Goal: Answer question/provide support: Answer question/provide support

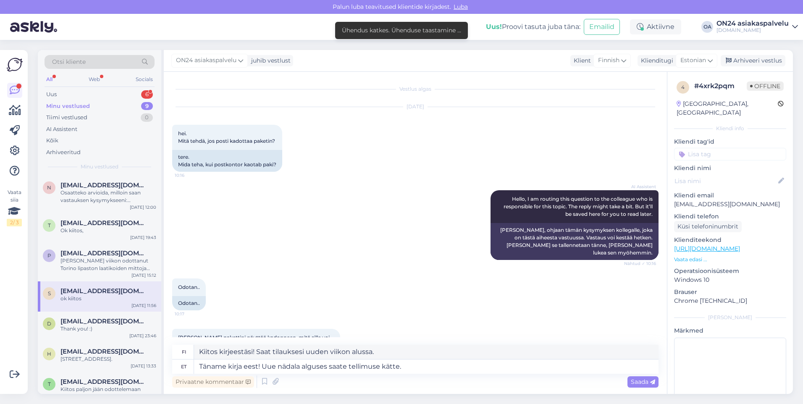
scroll to position [43, 0]
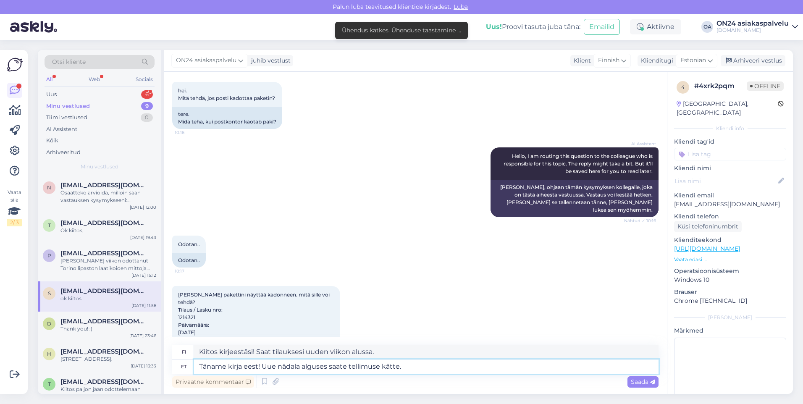
click at [411, 367] on textarea "Täname kirja eest! Uue nädala alguses saate tellimuse kätte." at bounding box center [426, 367] width 465 height 14
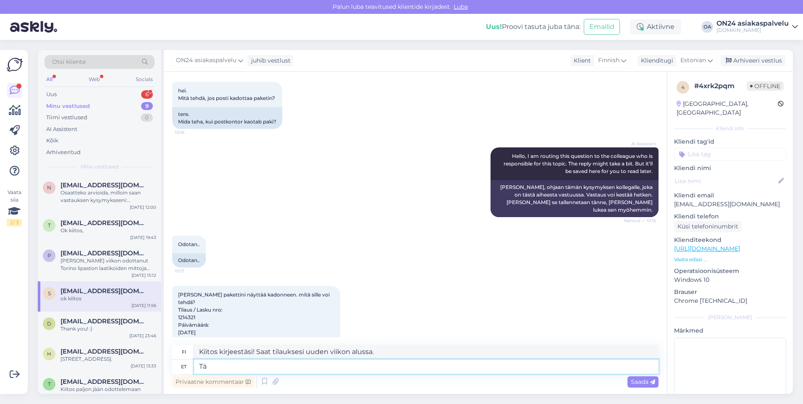
type textarea "T"
type textarea "Selge, teeme nii!"
drag, startPoint x: 281, startPoint y: 356, endPoint x: 192, endPoint y: 353, distance: 89.1
click at [192, 353] on div "fi Okei, tehdään se!" at bounding box center [415, 352] width 486 height 15
type textarea "Okei, tehdään se!"
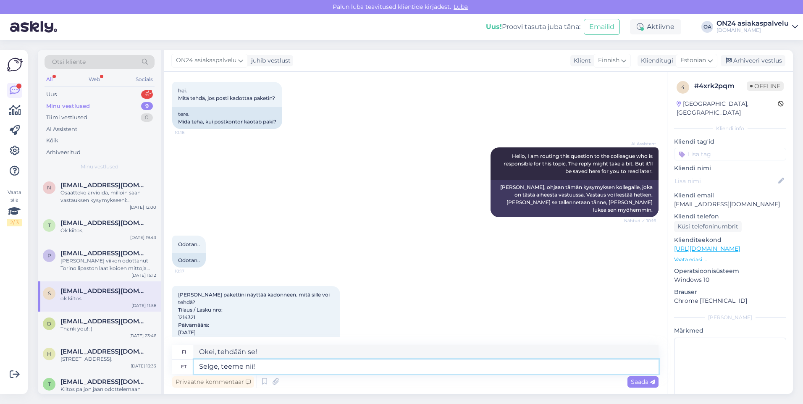
drag, startPoint x: 268, startPoint y: 362, endPoint x: 173, endPoint y: 368, distance: 96.0
click at [173, 368] on div "et Selge, teeme nii!" at bounding box center [415, 367] width 486 height 14
type textarea "Paraku ei leia tellimust teie nime ega e-maili alusel. [PERSON_NAME], et tellim…"
click at [226, 350] on textarea "Valitettavasti [PERSON_NAME] tilausta nimesi tai sähköpostiosoitteesi perusteel…" at bounding box center [426, 352] width 465 height 14
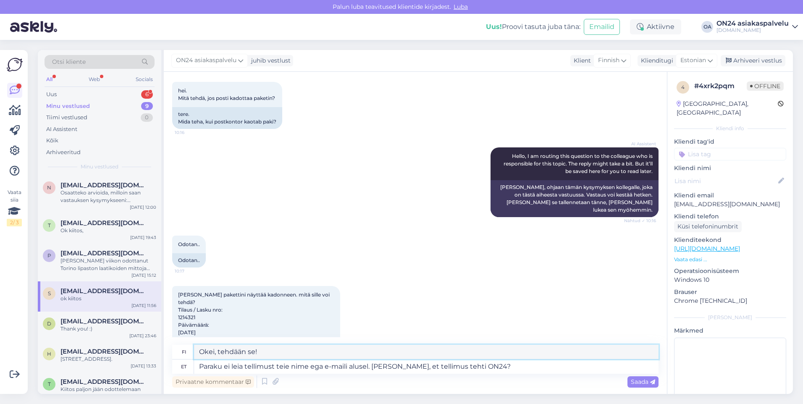
click at [226, 350] on textarea "Valitettavasti [PERSON_NAME] tilausta nimesi tai sähköpostiosoitteesi perusteel…" at bounding box center [426, 352] width 465 height 14
type textarea "Valitettavasti [PERSON_NAME] tilausta nimesi tai sähköpostiosoitteesi perusteel…"
click at [495, 370] on textarea "Paraku ei leia tellimust teie nime ega e-maili alusel. [PERSON_NAME], et tellim…" at bounding box center [426, 367] width 465 height 14
drag, startPoint x: 495, startPoint y: 370, endPoint x: 185, endPoint y: 360, distance: 309.7
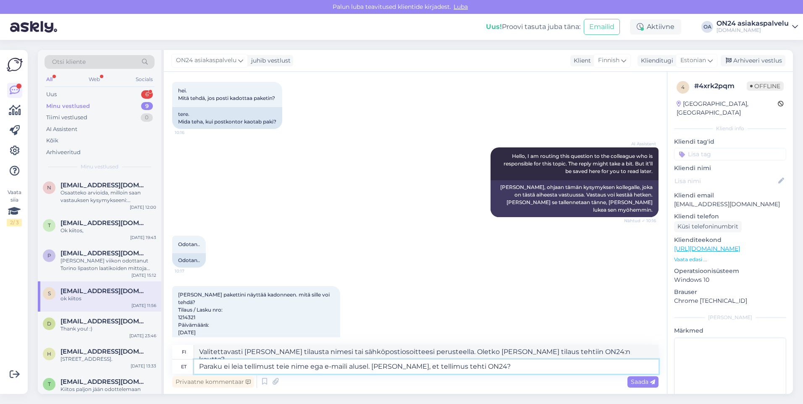
click at [185, 360] on div "et Paraku ei leia tellimust teie nime ega e-maili alusel. [PERSON_NAME], et tel…" at bounding box center [415, 367] width 486 height 14
type textarea "Täname kirja eest! Meil toimub tasumine ainult arve alusel. Kui soovite saame s…"
click at [376, 354] on textarea "[PERSON_NAME] kirjeestäsi! Hyväksymme maksun ainoastaan ​​laskulla. Halutessasi…" at bounding box center [426, 352] width 465 height 14
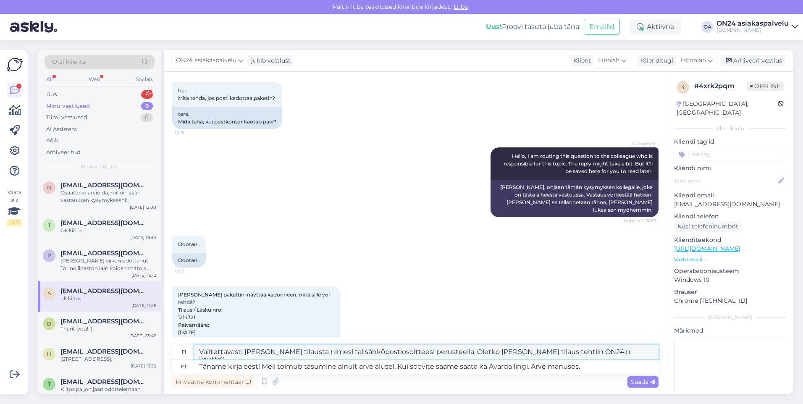
type textarea "[PERSON_NAME] kirjeestäsi! Hyväksymme maksun ainoastaan ​​laskulla. Halutessasi…"
click at [66, 93] on div "Uus 6" at bounding box center [100, 95] width 110 height 12
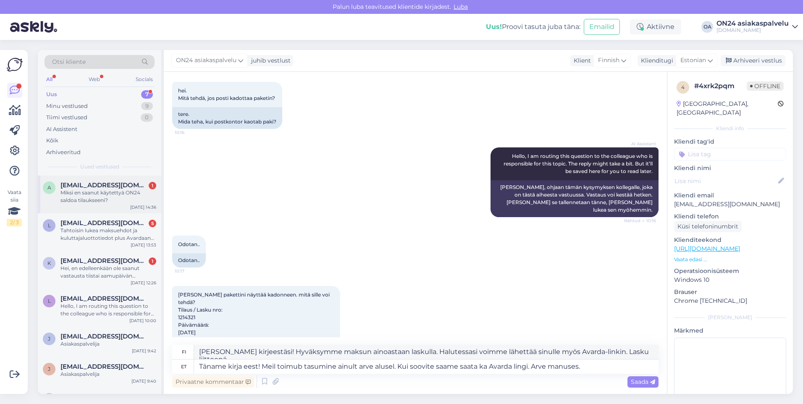
click at [77, 184] on span "[EMAIL_ADDRESS][DOMAIN_NAME]" at bounding box center [103, 185] width 87 height 8
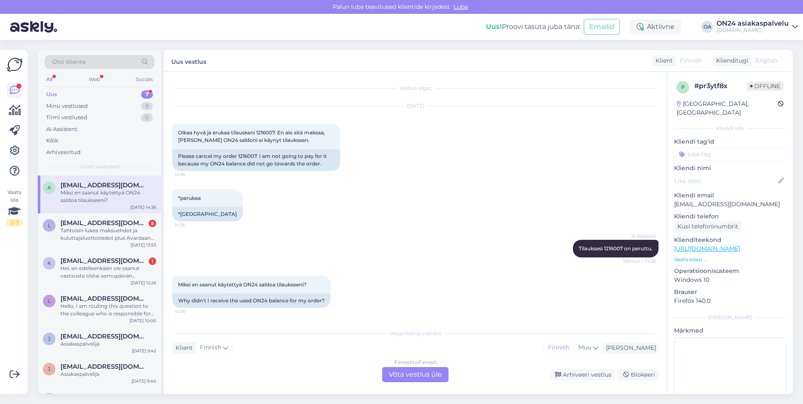
scroll to position [1, 0]
click at [244, 156] on div "Please cancel my order 1216007. I am not going to pay for it because my ON24 ba…" at bounding box center [256, 160] width 168 height 22
copy div "1216007"
click at [396, 370] on div "Finnish to Finnish Võta vestlus üle" at bounding box center [415, 374] width 66 height 15
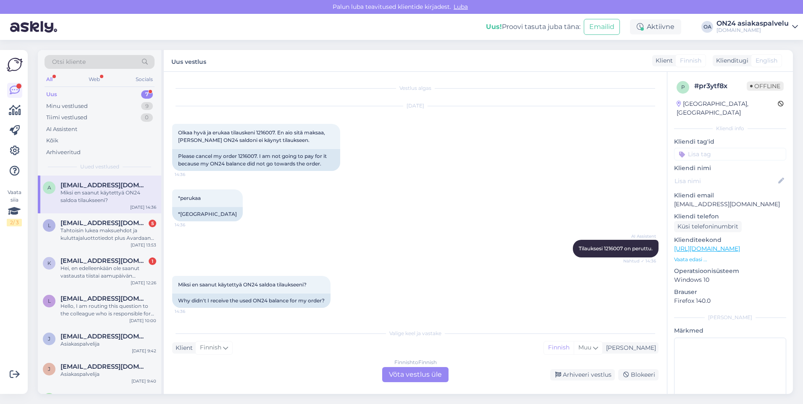
scroll to position [0, 0]
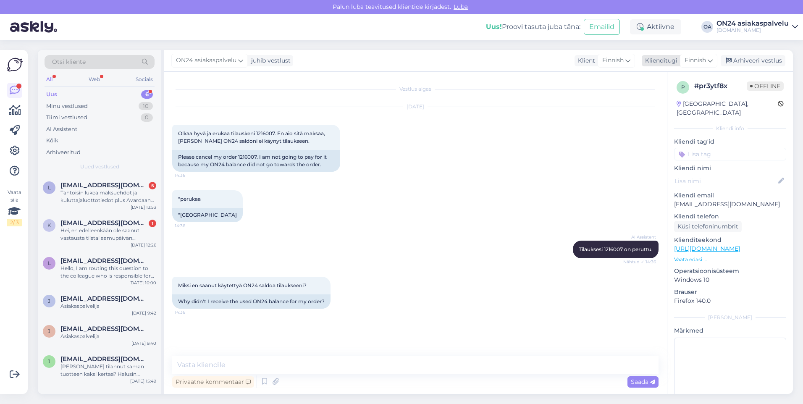
click at [698, 63] on span "Finnish" at bounding box center [695, 60] width 21 height 9
type input "es"
click at [684, 108] on link "Estonian" at bounding box center [679, 111] width 92 height 13
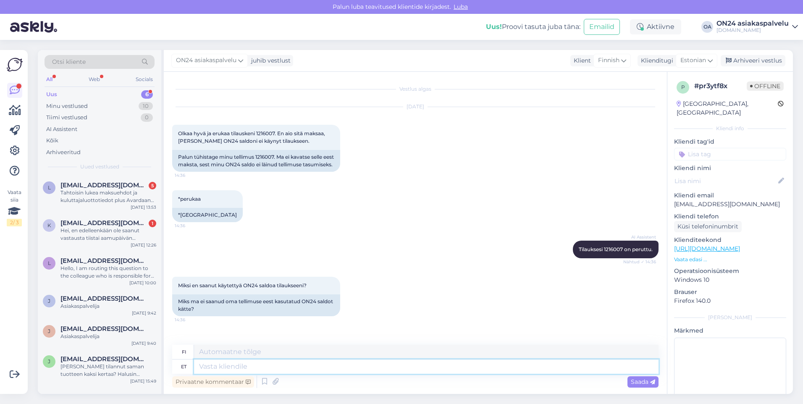
click at [454, 369] on textarea at bounding box center [426, 367] width 465 height 14
type textarea "Tere!"
type textarea "Hei!"
type textarea "Tere! Antud t"
type textarea "Hei! [GEOGRAPHIC_DATA]"
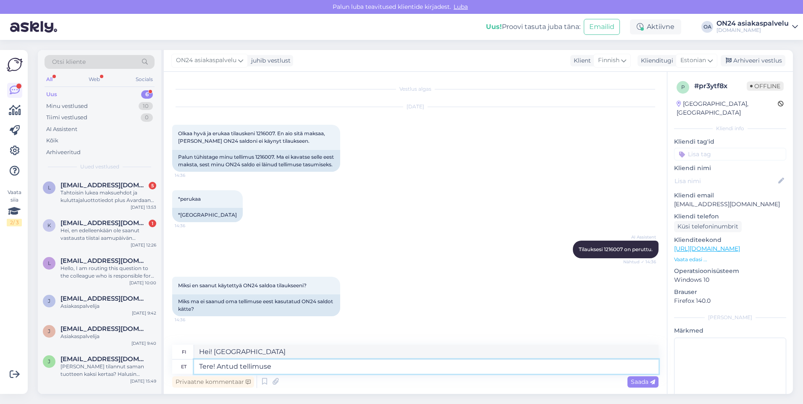
type textarea "Tere! Antud tellimuse"
type textarea "Hei! Tämä tilaus on tehty."
type textarea "Tere! Antud tellimuse puhul ei"
type textarea "Hei! Tälle tilaukselle"
type textarea "Tere! Antud tellimuse puhul ei ke"
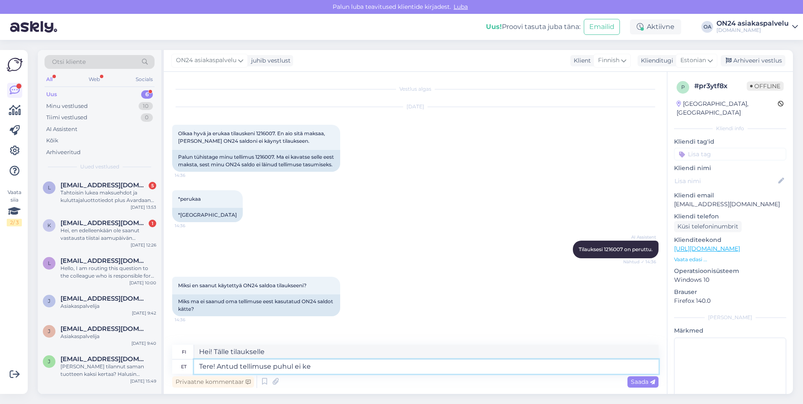
type textarea "Hei! Tässä tilauksessa ei"
type textarea "Tere! Antud tellimuse puhul ei kehti O"
type textarea "Hei! Tämä tilaus ei ole voimassa."
type textarea "Tere! Antud tellimuse puhul ei kehti ON24 r"
type textarea "Hei! ON24 [PERSON_NAME] tätä tilausta."
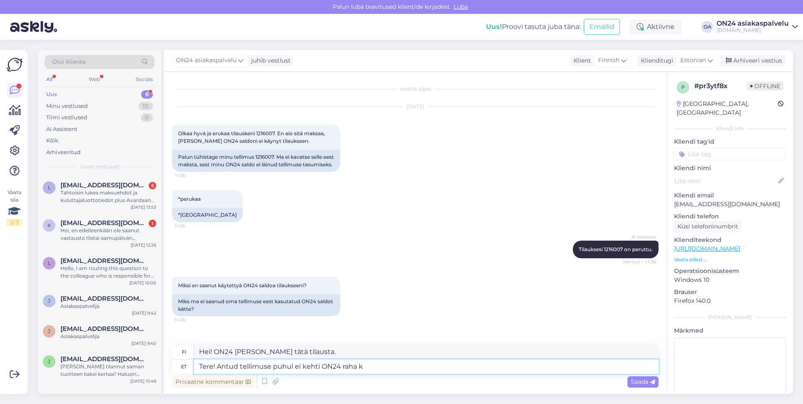
type textarea "Tere! Antud tellimuse puhul ei kehti ON24 raha ku"
type textarea "Hei! ON24-rahat eivät kelpaa tälle tilaukselle."
type textarea "Tere! Antud tellimuse puhul ei kehti ON24 raha kuna toode"
type textarea "Hei! ON24-rahat [PERSON_NAME] tätä tilausta, [PERSON_NAME] tuote"
type textarea "Tere! Antud tellimuse puhul ei kehti ON24 raha kuna toode on a"
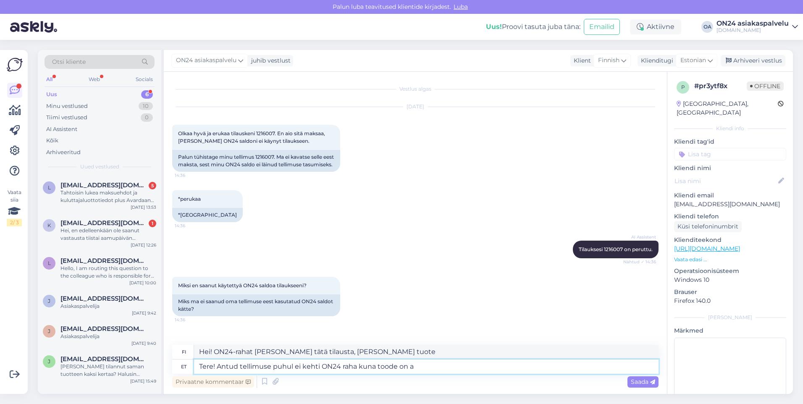
type textarea "Hei! ON24-rahat [PERSON_NAME] tätä tilausta, [PERSON_NAME] tuote on"
type textarea "Tere! Antud tellimuse puhul ei kehti ON24 raha kuna toode on [DEMOGRAPHIC_DATA]."
type textarea "Hei! ON24-maksu ei ole käytettävissä tähän tilaukseen, [PERSON_NAME] tuote on a…"
type textarea "Tere! Antud tellimuse puhul ei kehti ON24 raha kuna toode on [DEMOGRAPHIC_DATA]."
click at [638, 382] on span "Saada" at bounding box center [643, 382] width 24 height 8
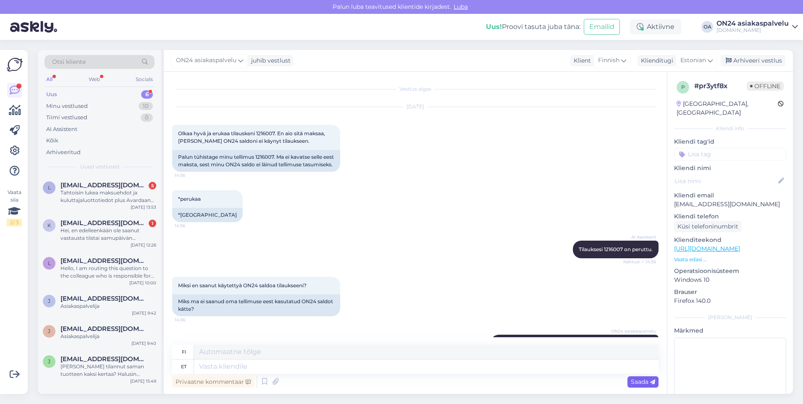
scroll to position [61, 0]
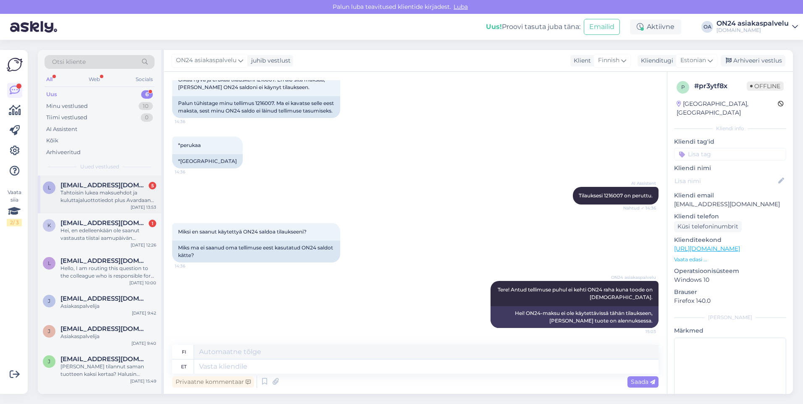
click at [133, 182] on span "[EMAIL_ADDRESS][DOMAIN_NAME]" at bounding box center [103, 185] width 87 height 8
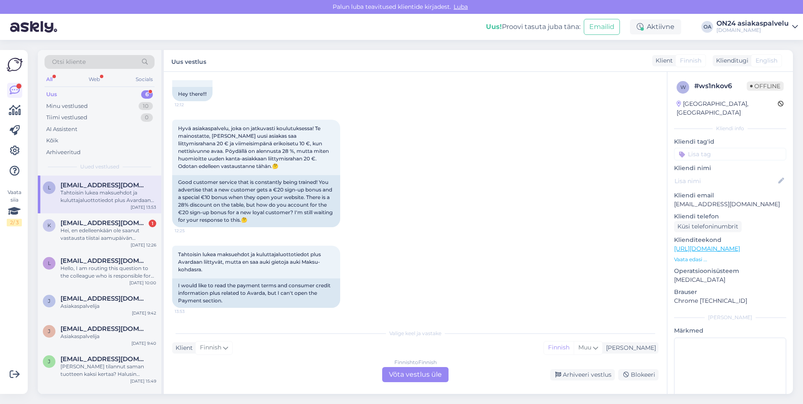
click at [436, 378] on div "Finnish to Finnish Võta vestlus üle" at bounding box center [415, 374] width 66 height 15
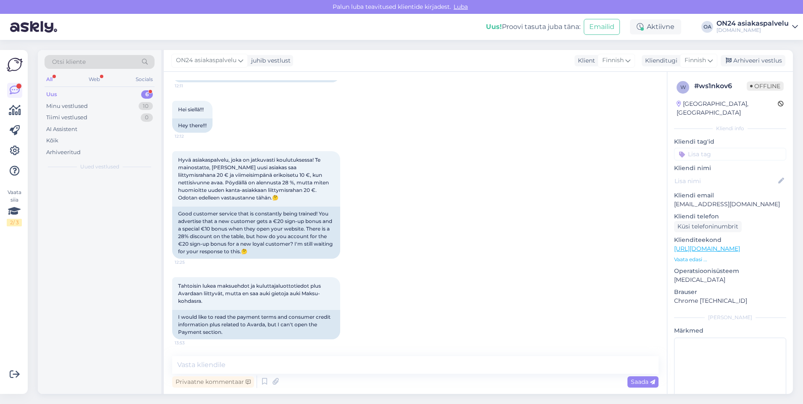
scroll to position [396, 0]
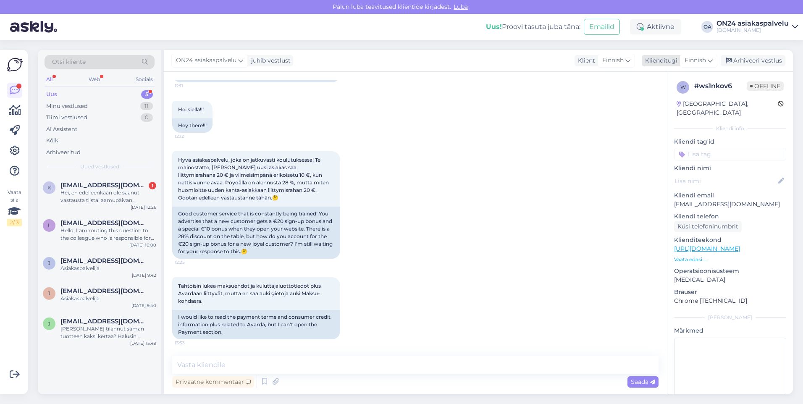
click at [704, 64] on span "Finnish" at bounding box center [695, 60] width 21 height 9
click at [679, 113] on link "Estonian" at bounding box center [679, 111] width 92 height 13
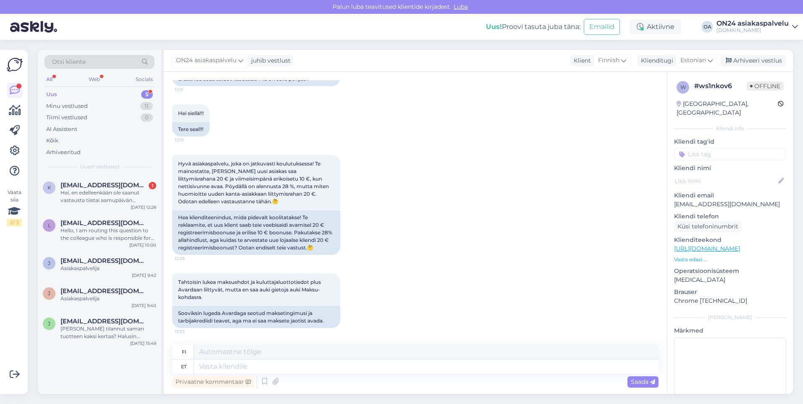
scroll to position [392, 0]
click at [372, 365] on textarea at bounding box center [426, 367] width 465 height 14
type textarea "Tere!"
type textarea "Hei"
type textarea "Tere!"
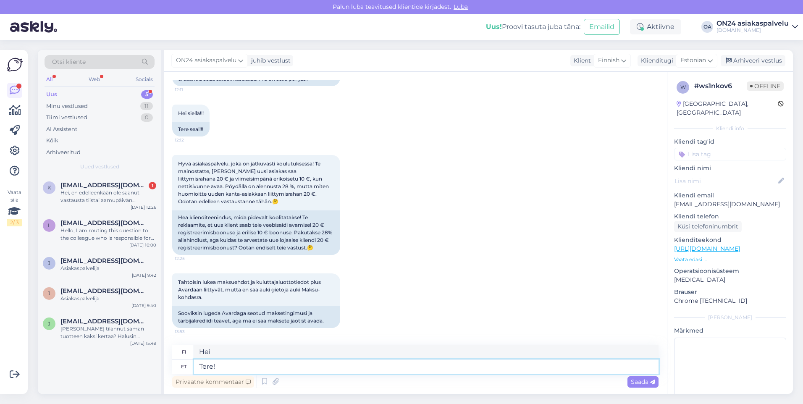
type textarea "Hei!"
type textarea "Tere! ON24"
type textarea "Hei! ON24"
type textarea "Tere! ON24 raha ei"
type textarea "Hei! ON24-rahat"
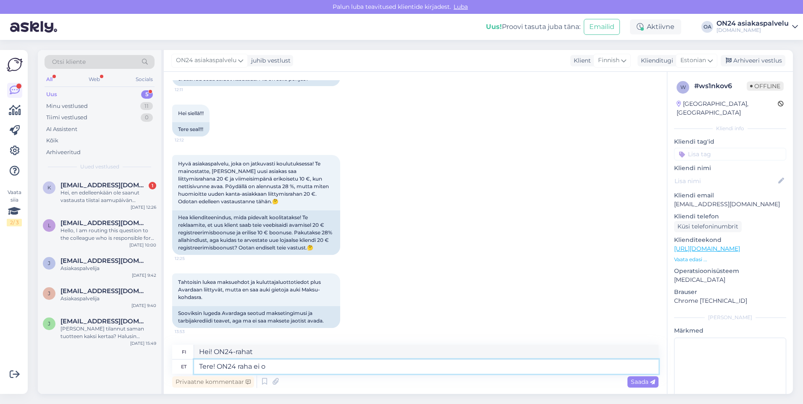
type textarea "Tere! ON24 raha ei ol"
type textarea "Hei! ON24-rahat eivät ole saatavilla."
type textarea "Tere! ON24 raha ei [PERSON_NAME]"
type textarea "Hei! ON24:ssä ei ole rahaa"
type textarea "Tere! ON24 raha ei ole võimalik"
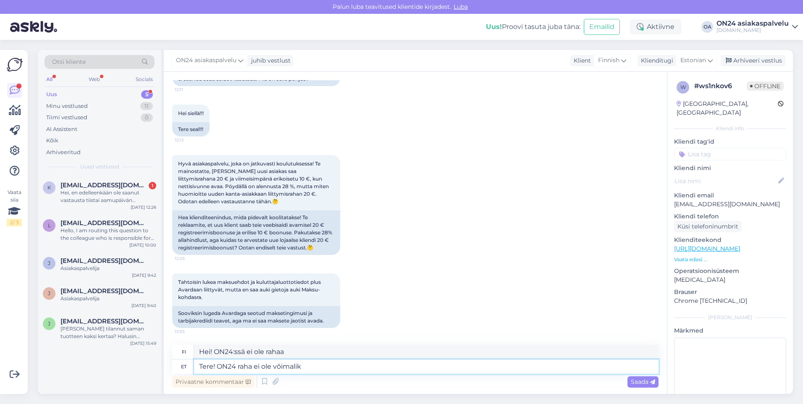
type textarea "Hei! ON24-rahat eivät ole mahdollisia."
type textarea "Tere! ON24 raha ei ole võimalik kasutada t"
type textarea "Hei! ON24-rahaa ei voi käyttää"
type textarea "Tere! ON24 raha ei ole võimalik kasutada täies u"
type textarea "Hei! ON24-rahaa ei voi käyttää kokonaan"
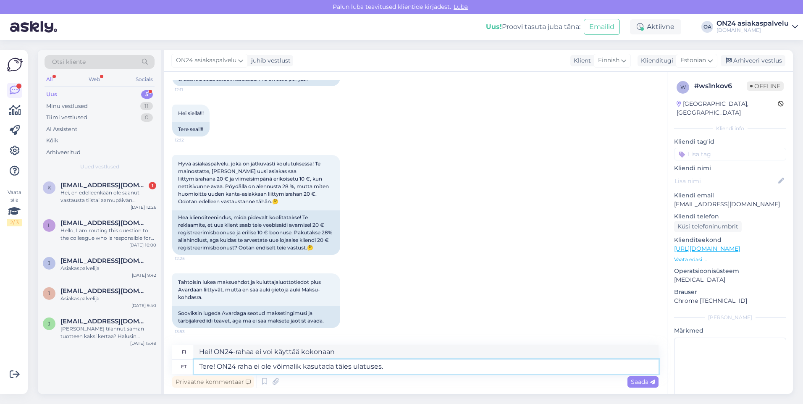
type textarea "Tere! ON24 raha ei ole võimalik kasutada täies ulatuses. S"
type textarea "Hei! ON24-varoja [PERSON_NAME] käyttää kokonaisuudessaan."
type textarea "Tere! ON24 raha ei ole võimalik kasutada täies ulatuses. See o"
type textarea "Hei! ON24-rahaa ei voi käyttää kokonaan. Tämä"
type textarea "Tere! ON24 raha ei ole võimalik kasutada täies ulatuses. See on"
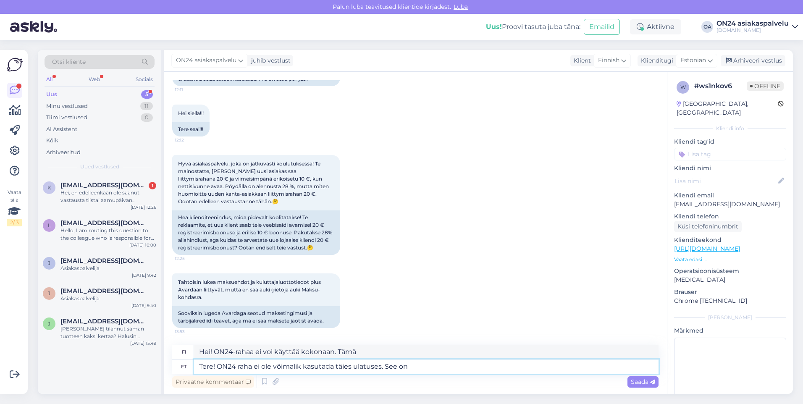
type textarea "Hei! ON24-rahaa ei voi käyttää kokonaan. Tämä on"
type textarea "Tere! ON24 raha ei ole võimalik kasutada täies ulatuses. See on %"
type textarea "Hei! ON24-rahaa ei voi käyttää kokonaan. Se on %"
type textarea "Tere! ON24 raha ei ole võimalik kasutada täies ulatuses. See on % põhiselt."
type textarea "Hei! ON24-rahaa ei voi käyttää kokonaan. Se perustuu prosenttilukuun."
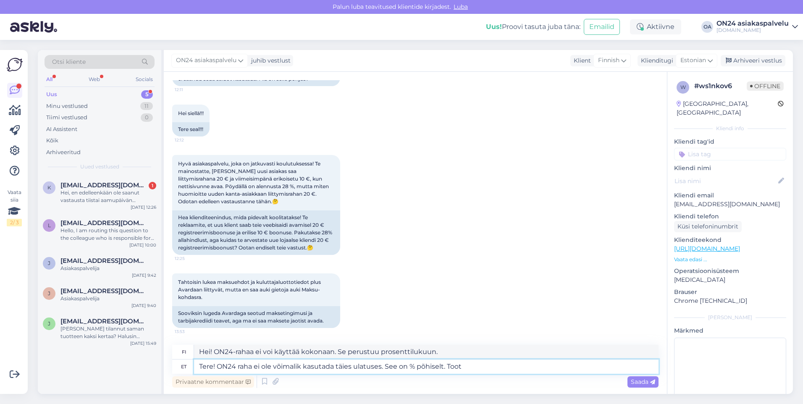
type textarea "Tere! ON24 raha ei ole võimalik kasutada täies ulatuses. See on % põhiselt. Too…"
type textarea "Hei! ON24-rahaa ei voi käyttää kokonaan. Se perustuu prosenttiosuuteen. Tuote"
type textarea "Tere! ON24 raha ei ole võimalik kasutada täies ulatuses. See on % põhiselt. Too…"
type textarea "Hei! ON24-rahaa ei voi käyttää kokonaan. Se perustuu prosenttilukuun. Tuotteese…"
type textarea "Tere! ON24 raha ei ole võimalik kasutada täies ulatuses. See on % põhiselt. Too…"
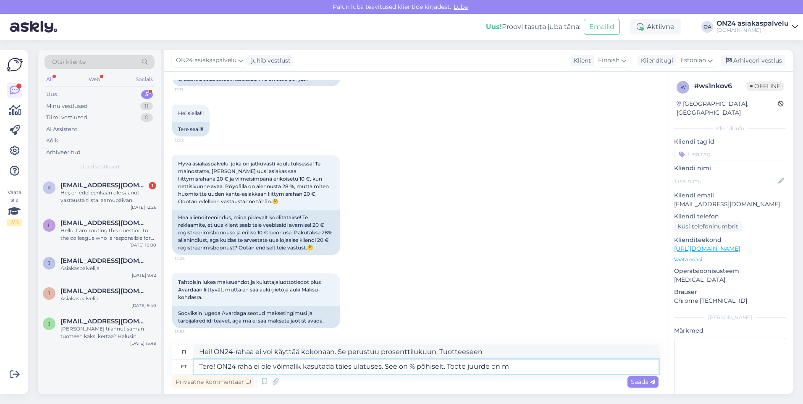
type textarea "Hei! ON24-rahaa ei voi käyttää kokonaan. Se perustuu prosenttilukuun. Tuotteen …"
type textarea "Tere! ON24 raha ei ole võimalik kasutada täies ulatuses. See on % põhiselt. Too…"
type textarea "Hei! ON24-rahaa ei voi käyttää kokonaan. Se perustuu prosenttilukuun. Tuote on …"
type textarea "Tere! ON24 raha ei ole võimalik kasutada täies ulatuses. See on % põhiselt. Too…"
type textarea "Hei! ON24-rahaa ei voi käyttää kokonaan. Se perustuu prosenttiin. Tuote on merk…"
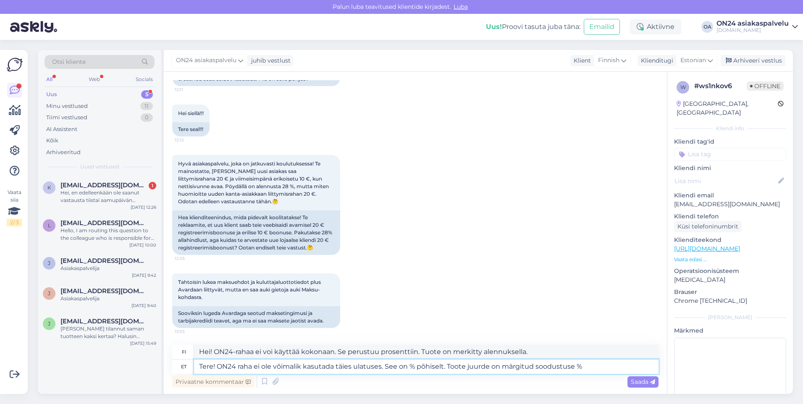
type textarea "Tere! ON24 raha ei ole võimalik kasutada täies ulatuses. See on % põhiselt. Too…"
type textarea "Hei! ON24-rahaa ei voi käyttää kokonaan. Se perustuu prosenttiin. Alennusprosen…"
type textarea "Tere! ON24 raha ei ole võimalik kasutada täies ulatuses. See on % põhiselt. Too…"
type textarea "Hei! ON24-rahaa ei voi käyttää kokonaan. Se perustuu prosenttiin. Alennusprosen…"
type textarea "Tere! ON24 raha ei ole võimalik kasutada täies ulatuses. See on % põhiselt. Too…"
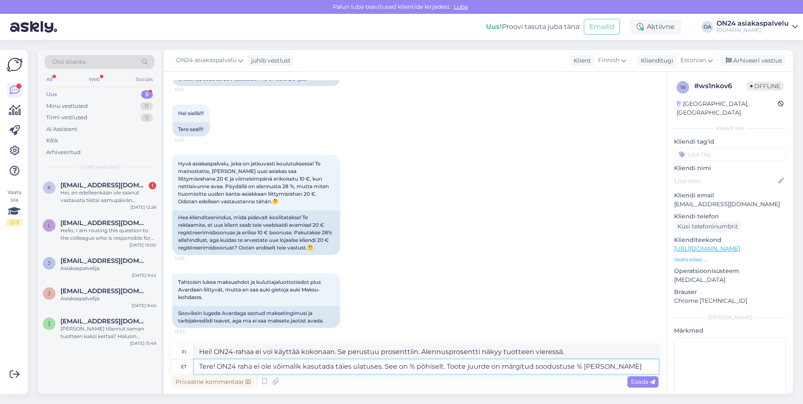
type textarea "Hei! ON24-rahaa ei voi käyttää kokonaan. Se perustuu prosenttiin. Tuote on merk…"
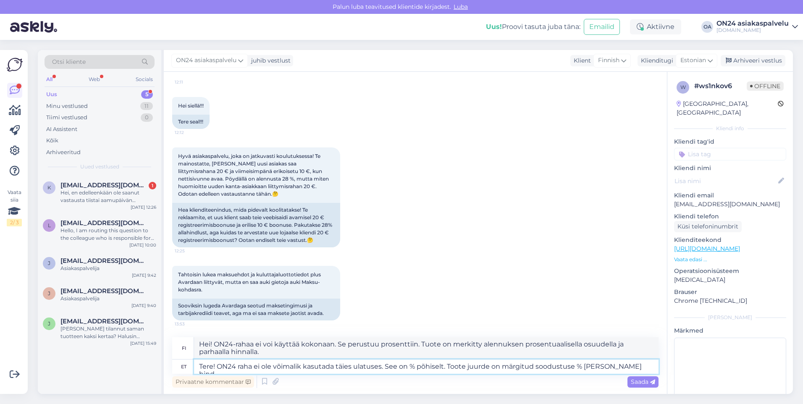
type textarea "Tere! ON24 raha ei ole võimalik kasutada täies ulatuses. See on % põhiselt. Too…"
type textarea "Hei! ON24-rahaa ei voi käyttää kokonaan. Se perustuu prosenttiin. Alennusprosen…"
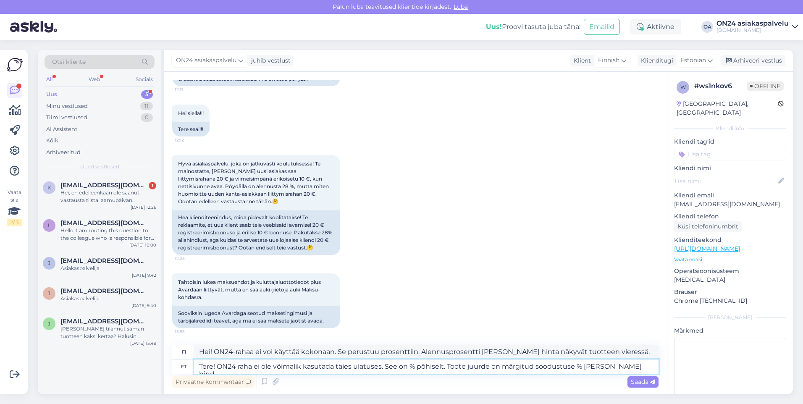
scroll to position [392, 0]
type textarea "Tere! ON24 raha ei ole võimalik kasutada täies ulatuses. See on % põhiselt. Too…"
type textarea "Hei! ON24-rahaa ei voi käyttää kokonaan. Se perustuu prosenttiin. Tuote on merk…"
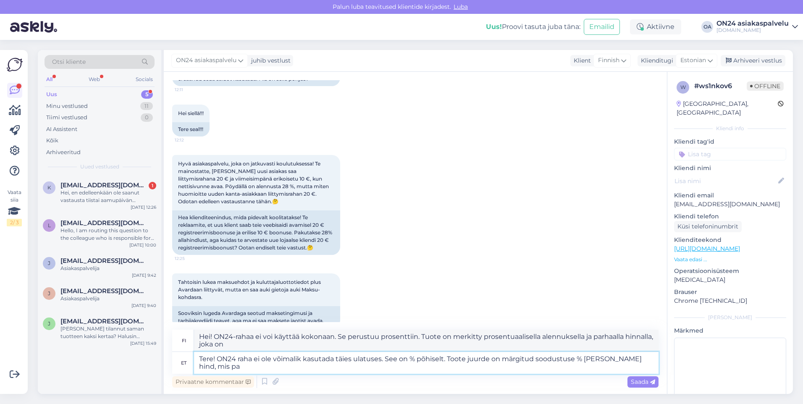
scroll to position [407, 0]
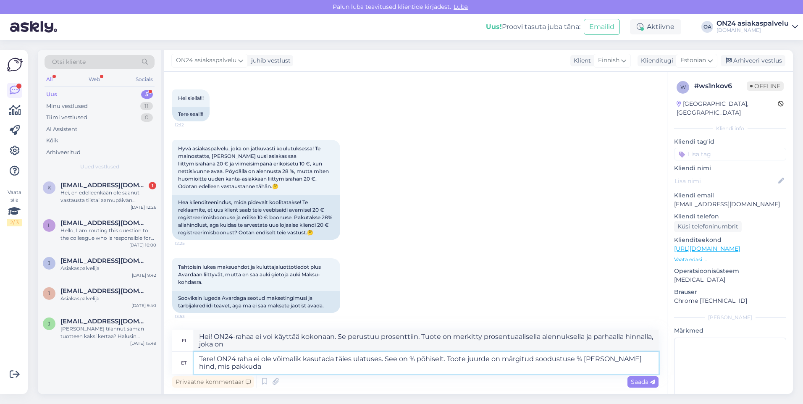
type textarea "Tere! ON24 raha ei ole võimalik kasutada täies ulatuses. See on % põhiselt. Too…"
type textarea "Hei! ON24-rahaa ei voi käyttää kokonaan. Se perustuu prosenttiin. Tuote on merk…"
type textarea "Tere! ON24 raha ei ole võimalik kasutada täies ulatuses. See on % põhiselt. Too…"
type textarea "Hei! ON24-rahaa ei voi käyttää kokonaan. Se perustuu prosenttiin. Tuote on merk…"
type textarea "Tere! ON24 raha ei ole võimalik kasutada täies ulatuses. See on % põhiselt. Too…"
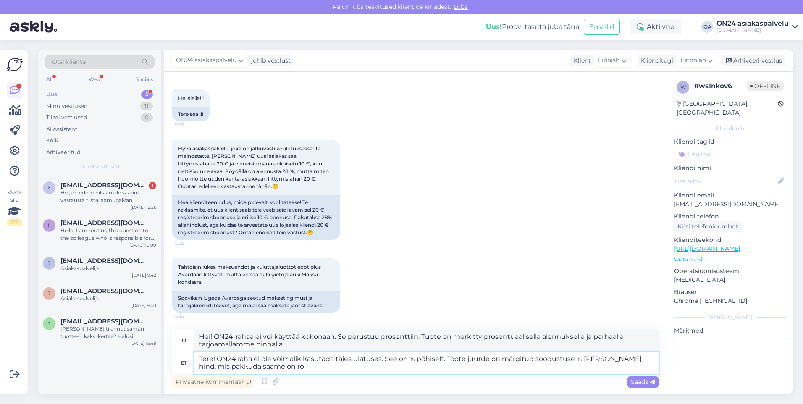
type textarea "Hei! ON24-rahaa ei voi käyttää kokonaan. Se perustuu prosenttialennusmalliin. T…"
type textarea "Tere! ON24 raha ei ole võimalik kasutada täies ulatuses. See on % põhiselt. Too…"
type textarea "Hei! ON24-rahaa ei voi käyttää kokonaan. Se perustuu prosenttialennusjärjestelm…"
type textarea "Tere! ON24 raha ei ole võimalik kasutada täies ulatuses. See on % põhiselt. Too…"
type textarea "Hei! ON24-rahaa ei voi käyttää kokonaan. Se perustuu prosenttiin. Alennusprosen…"
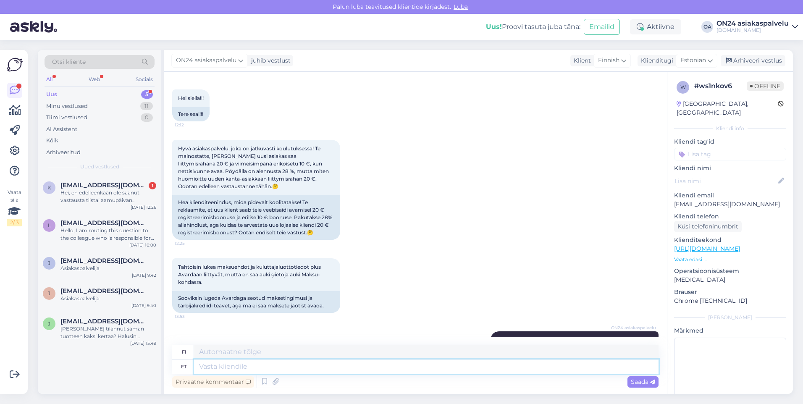
scroll to position [473, 0]
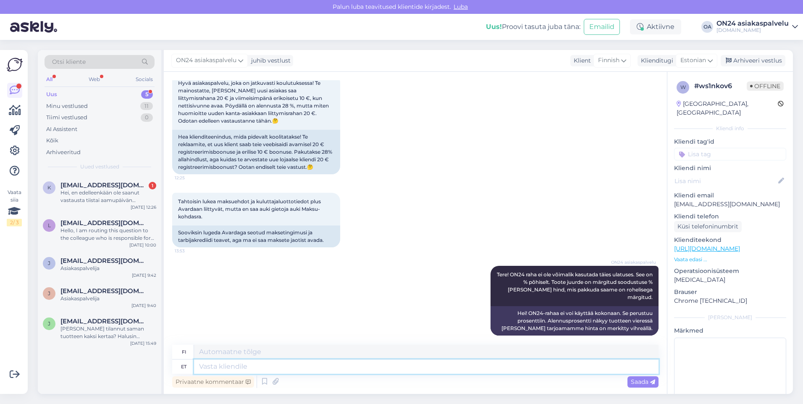
type textarea "A"
type textarea "Alla"
type textarea "Alas"
type textarea "Allahinnatud t"
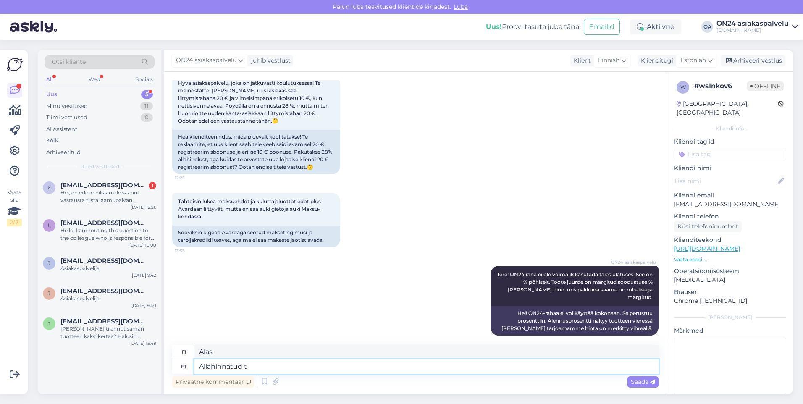
type textarea "Alennettu"
type textarea "Allahinnatud toodetele ei"
type textarea "Alennetut tuotteet"
type textarea "Allahinnatud toodetele ei ke"
type textarea "Ei alennusta alennetuista tuotteista"
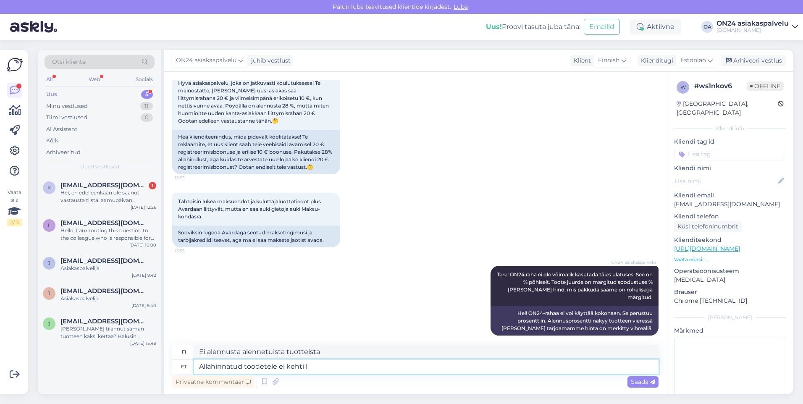
type textarea "Allahinnatud toodetele ei kehti li"
type textarea "Ei voimassa alennettuihin tuotteisiin"
type textarea "Allahinnatud toodetele ei kehti lisasoodustust."
type textarea "Alennettuihin tuotteisiin ei sovelleta lisäalennusta."
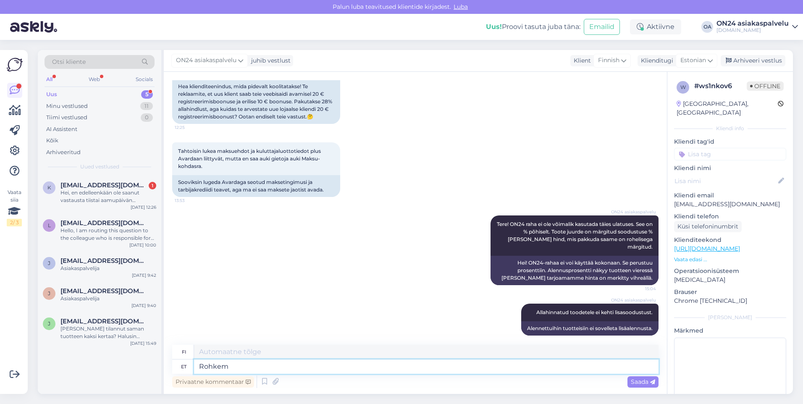
type textarea "Rohkem"
type textarea "Lisää"
type textarea "Rohkem infot si"
type textarea "Lisätietoja"
type textarea "Rohkem infot siin:"
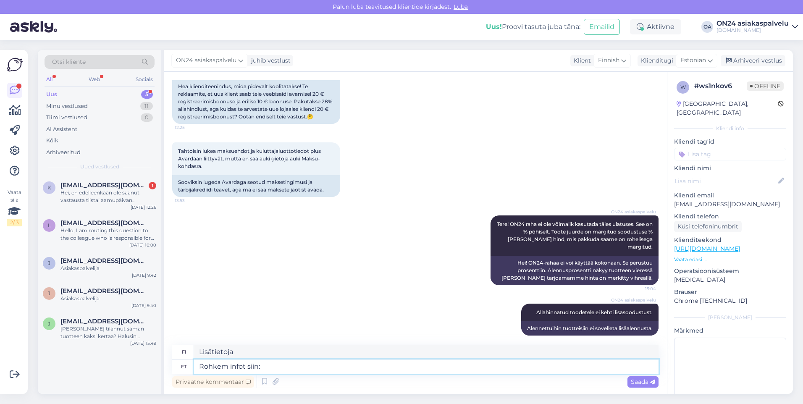
type textarea "Lisätietoja täältä:"
paste textarea "[URL][DOMAIN_NAME]"
type textarea "Rohkem infot siin: [URL][DOMAIN_NAME]"
type textarea "Lisätietoja täältä: [URL][DOMAIN_NAME]"
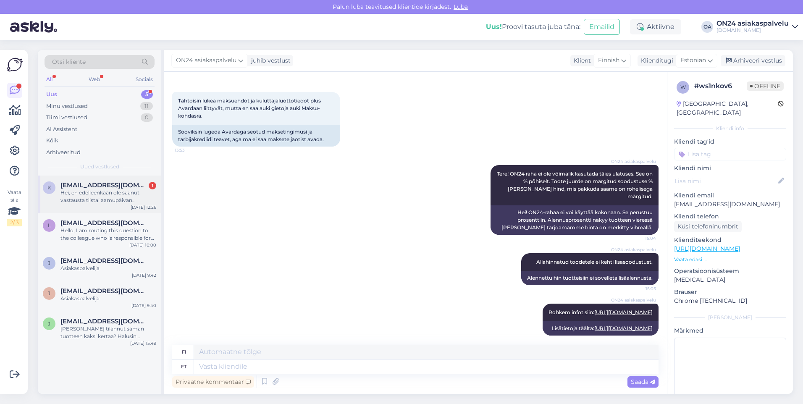
click at [130, 192] on div "Hei, en edelleenkään ole saanut vastausta tiistai aamupäivän kyselyyn...." at bounding box center [108, 196] width 96 height 15
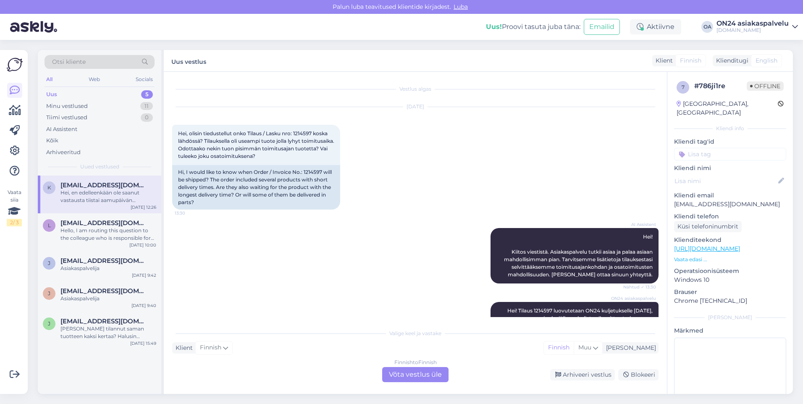
scroll to position [393, 0]
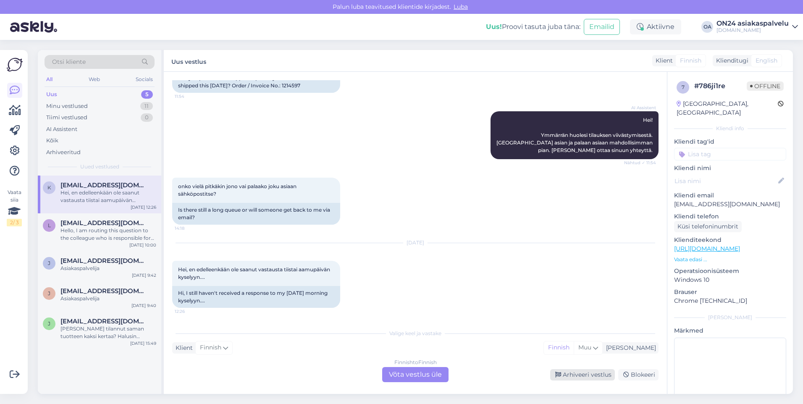
click at [566, 378] on div "Arhiveeri vestlus" at bounding box center [582, 374] width 65 height 11
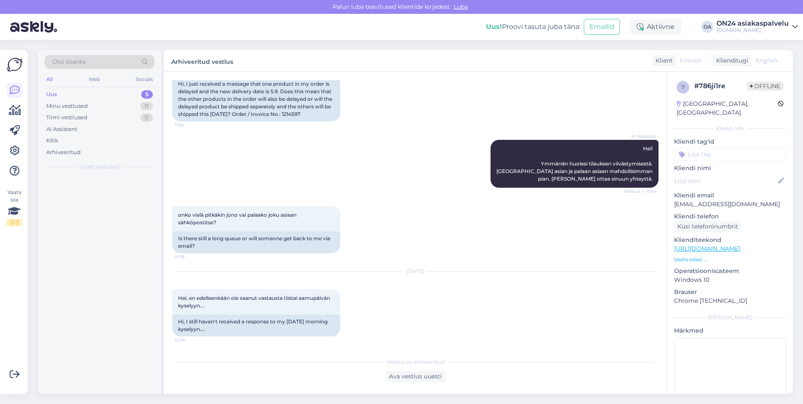
scroll to position [365, 0]
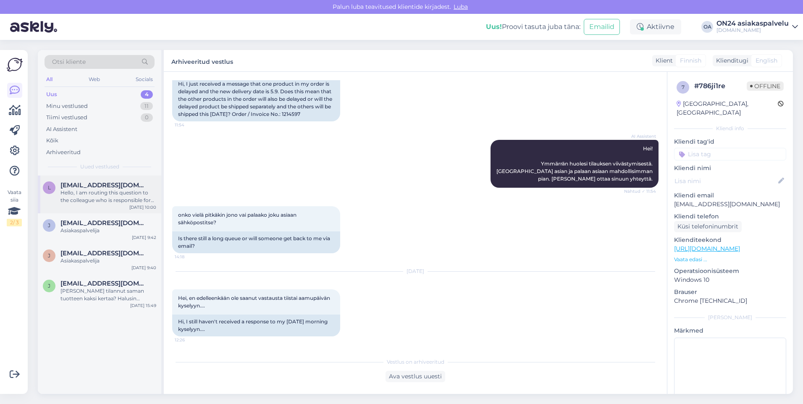
click at [134, 195] on div "Hello, I am routing this question to the colleague who is responsible for this …" at bounding box center [108, 196] width 96 height 15
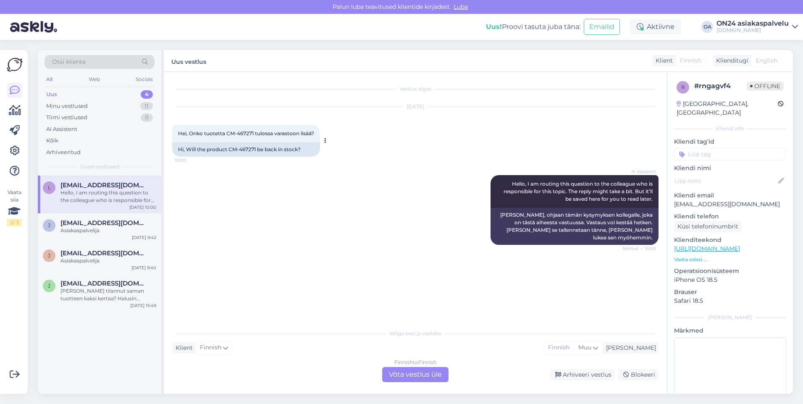
click at [246, 150] on div "Hi, Will the product CM-467271 be back in stock?" at bounding box center [246, 149] width 148 height 14
copy div "467271"
click at [413, 378] on div "Finnish to Finnish Võta vestlus üle" at bounding box center [415, 374] width 66 height 15
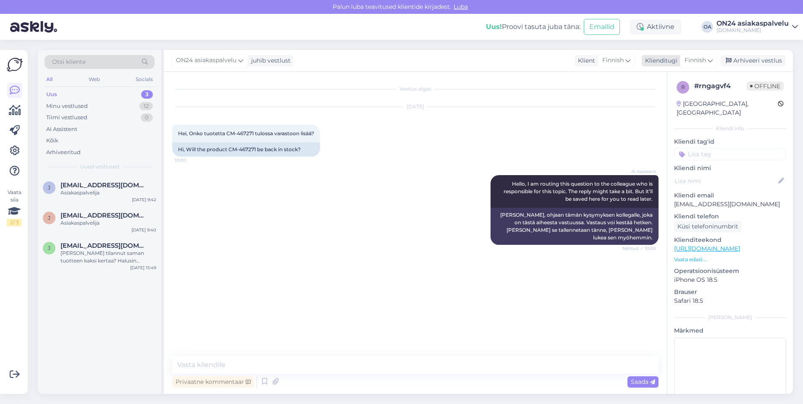
click at [695, 57] on span "Finnish" at bounding box center [695, 60] width 21 height 9
click at [652, 113] on link "Estonian" at bounding box center [679, 111] width 92 height 13
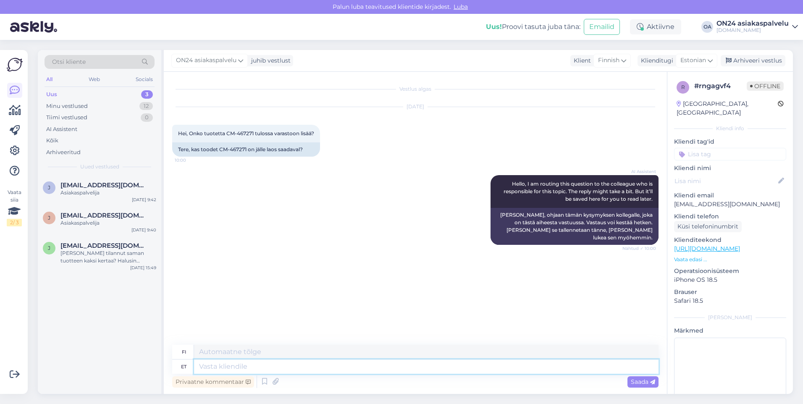
click at [274, 367] on textarea at bounding box center [426, 367] width 465 height 14
type textarea "Tere!"
type textarea "Hei!"
type textarea "Tere! [GEOGRAPHIC_DATA]"
type textarea "Hei! [PERSON_NAME] tekemässä tutkimusta."
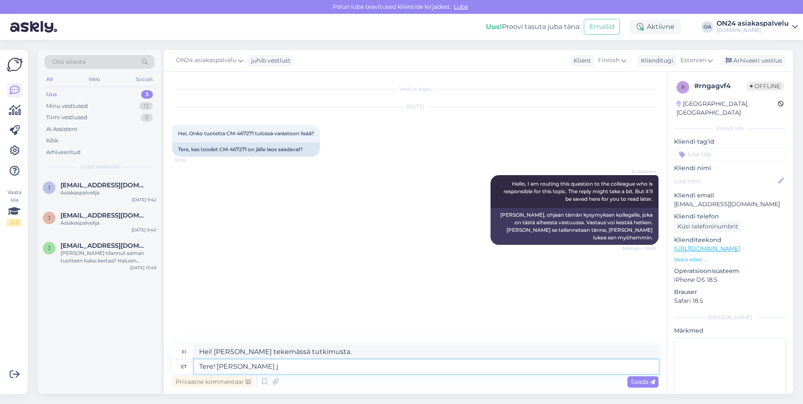
type textarea "Tere! Uurin ja"
type textarea "Hei! Tutkin ja"
type textarea "Tere! [PERSON_NAME] [PERSON_NAME] t"
type textarea "Hei! Tutkin asiaa [PERSON_NAME]"
type textarea "Tere! [PERSON_NAME] [PERSON_NAME] teada."
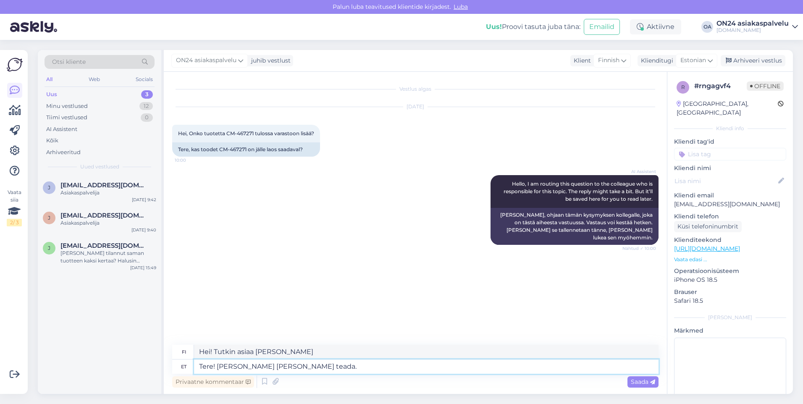
type textarea "Hei! Selvitän asiaa ja ilmoitan teille."
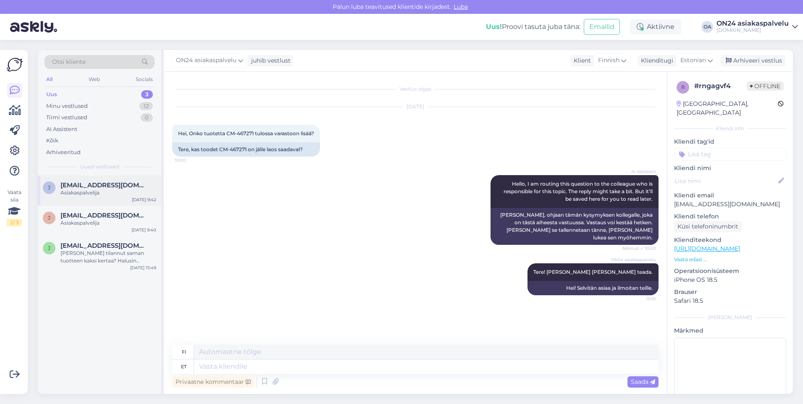
click at [113, 198] on div "j [EMAIL_ADDRESS][DOMAIN_NAME] Asiakaspalvelija [DATE] 9:42" at bounding box center [99, 191] width 123 height 30
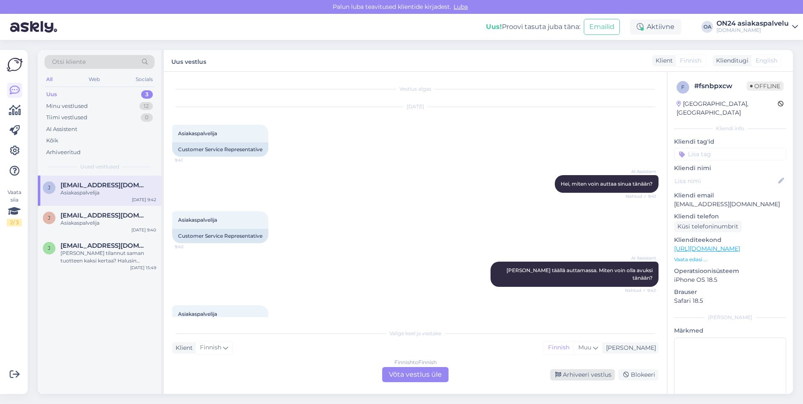
click at [572, 375] on div "Arhiveeri vestlus" at bounding box center [582, 374] width 65 height 11
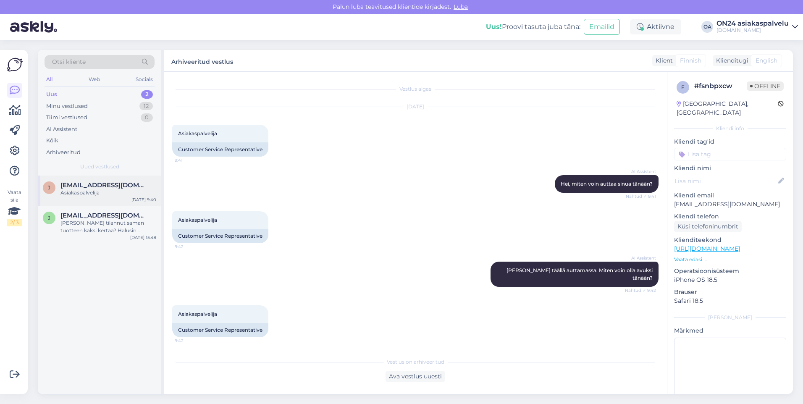
click at [114, 193] on div "Asiakaspalvelija" at bounding box center [108, 193] width 96 height 8
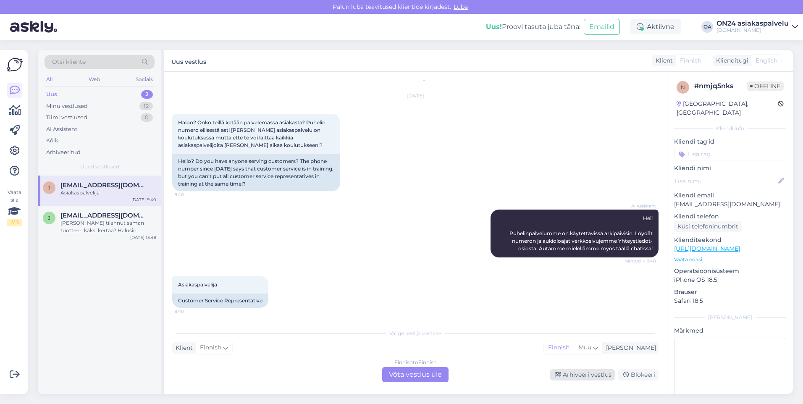
click at [567, 379] on div "Arhiveeri vestlus" at bounding box center [582, 374] width 65 height 11
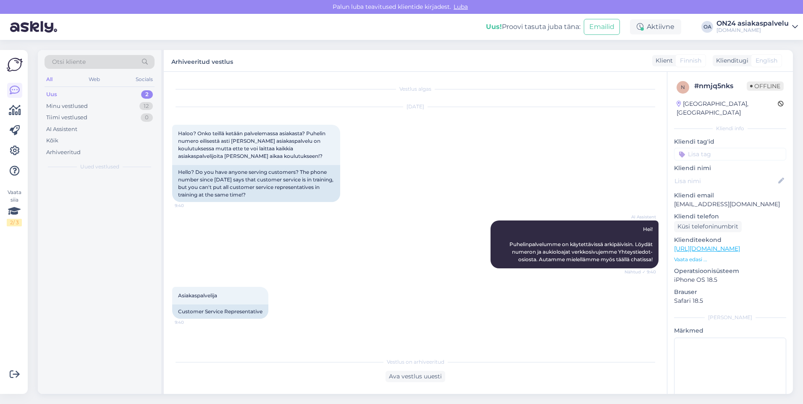
scroll to position [0, 0]
click at [109, 192] on div "[PERSON_NAME] tilannut saman tuotteen kaksi kertaa? Halusin tuotteen:EC-354166,…" at bounding box center [108, 196] width 96 height 15
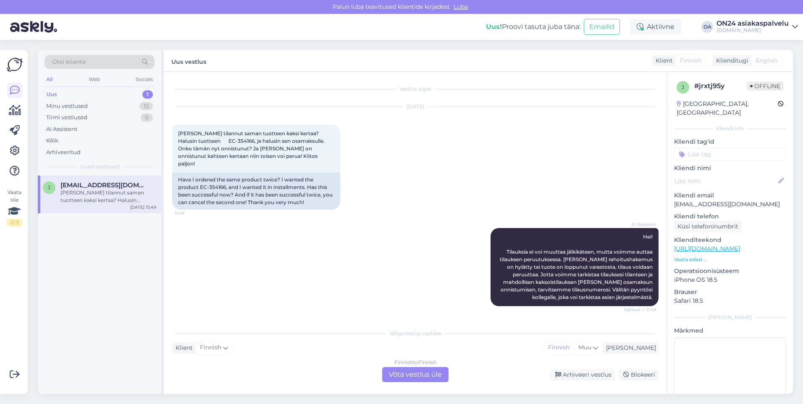
scroll to position [646, 0]
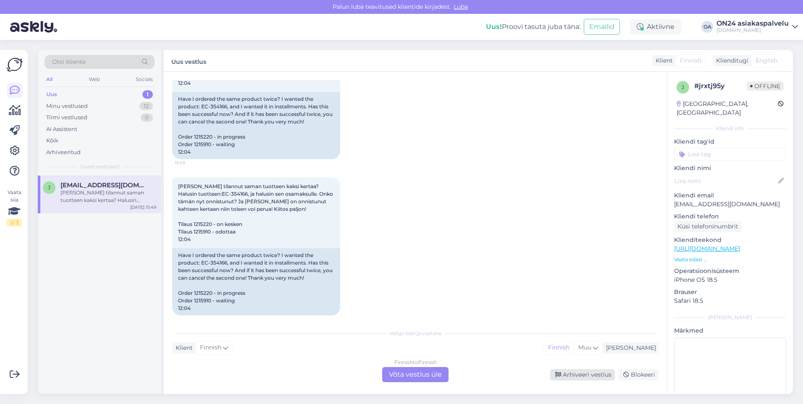
click at [577, 378] on div "Arhiveeri vestlus" at bounding box center [582, 374] width 65 height 11
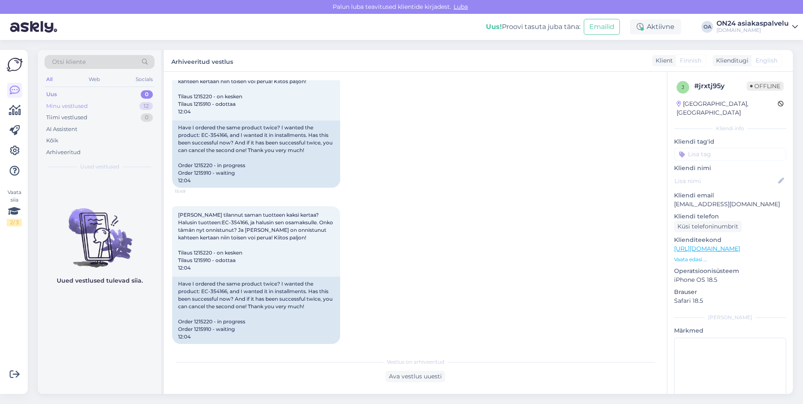
click at [98, 105] on div "Minu vestlused 12" at bounding box center [100, 106] width 110 height 12
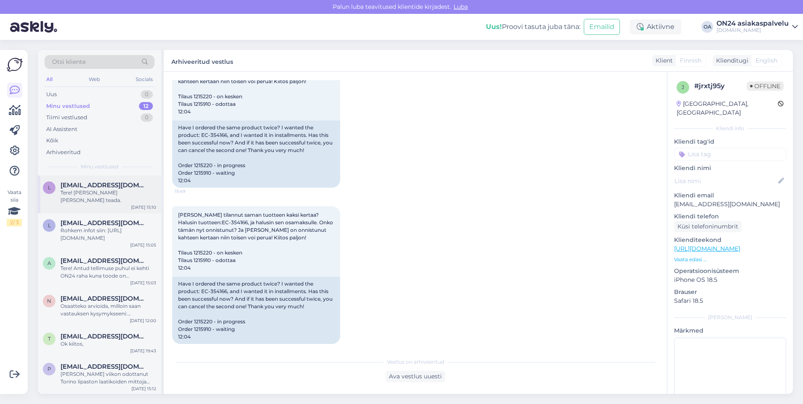
click at [89, 184] on span "[EMAIL_ADDRESS][DOMAIN_NAME]" at bounding box center [103, 185] width 87 height 8
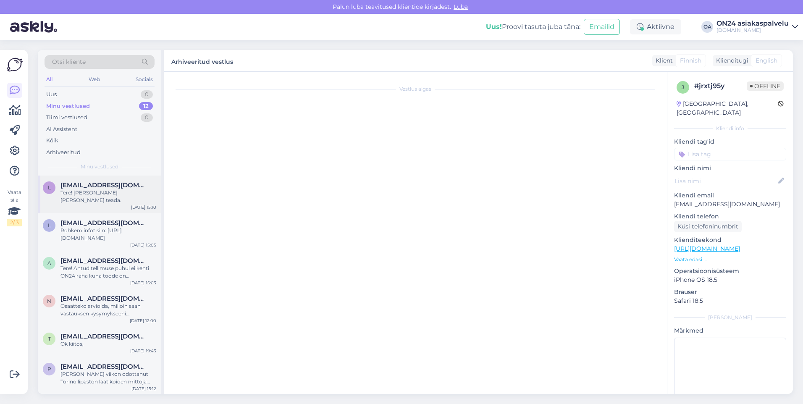
scroll to position [0, 0]
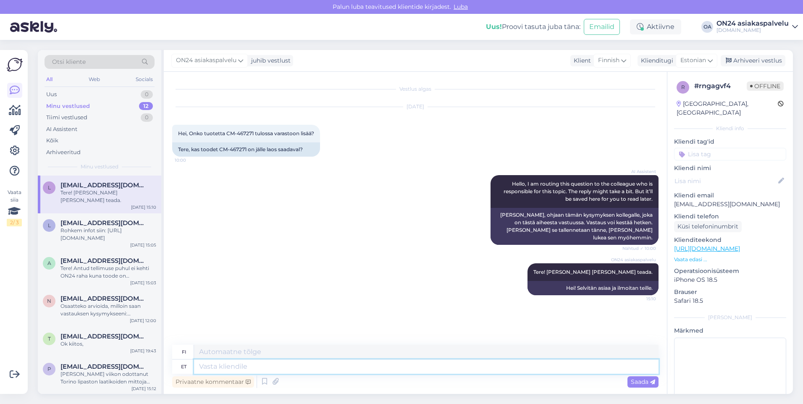
click at [212, 362] on textarea at bounding box center [426, 367] width 465 height 14
paste textarea "Mis värvi vaja on? Valge/must ei ole saadaval, teisi vist laoseisus veel tehase…"
type textarea "Mis värvi vaja on? Valge/must ei ole saadaval, teisi vist laoseisus veel tehase…"
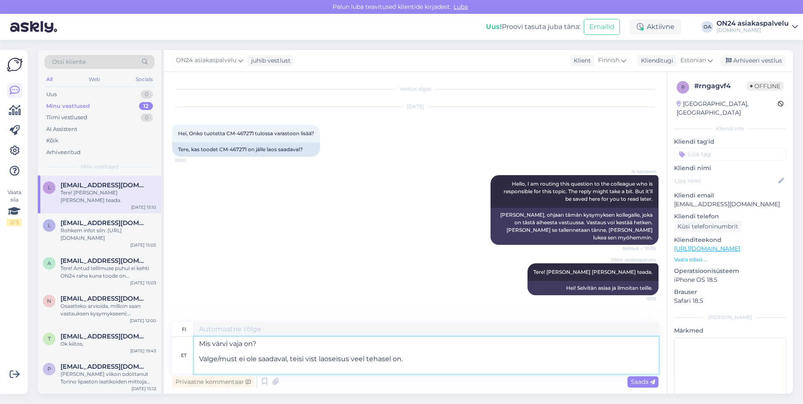
type textarea "Mitä väriä tarvitset? Valkoista/mustaa ei ole saatavilla, tehtaalla on luultava…"
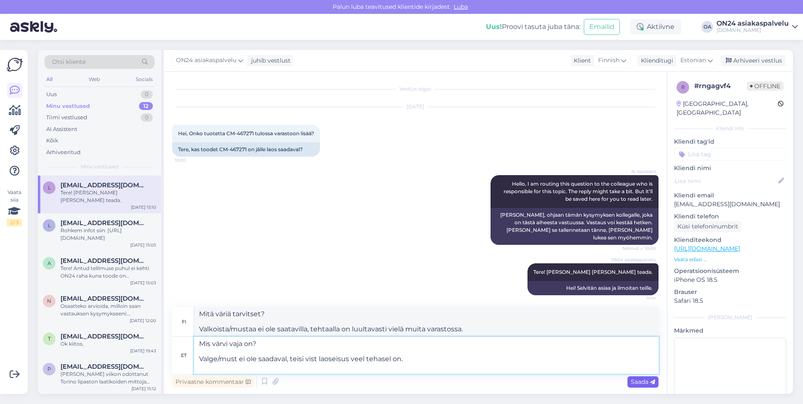
type textarea "Mis värvi vaja on? Valge/must ei ole saadaval, teisi vist laoseisus veel tehase…"
click at [644, 381] on span "Saada" at bounding box center [643, 382] width 24 height 8
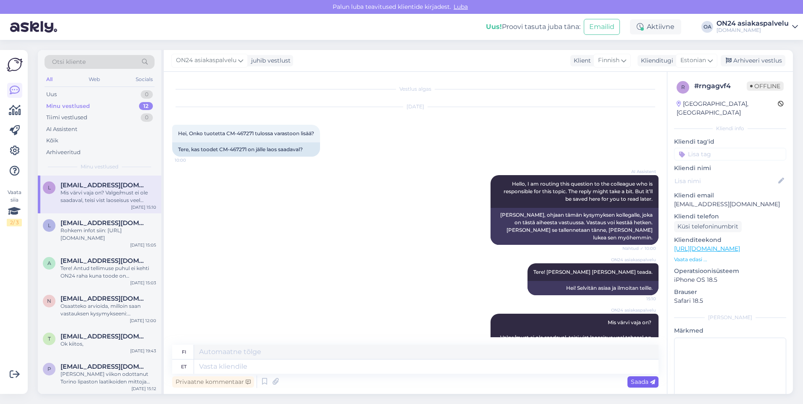
scroll to position [48, 0]
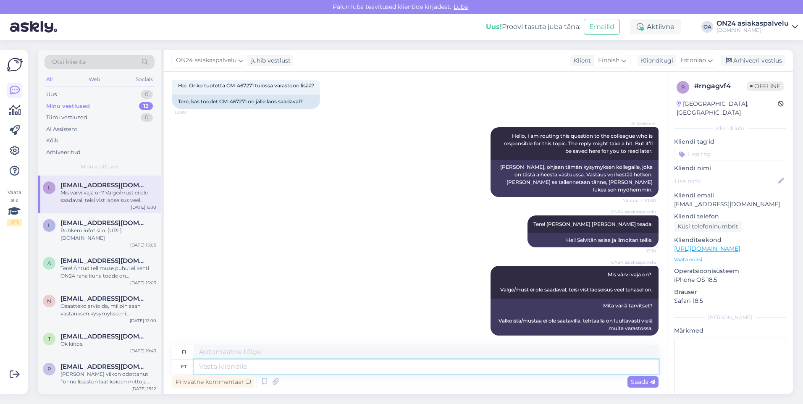
click at [213, 368] on textarea at bounding box center [426, 367] width 465 height 14
type textarea "Pal"
type textarea "Isä"
type textarea "Palun"
type textarea "Ole hyvä"
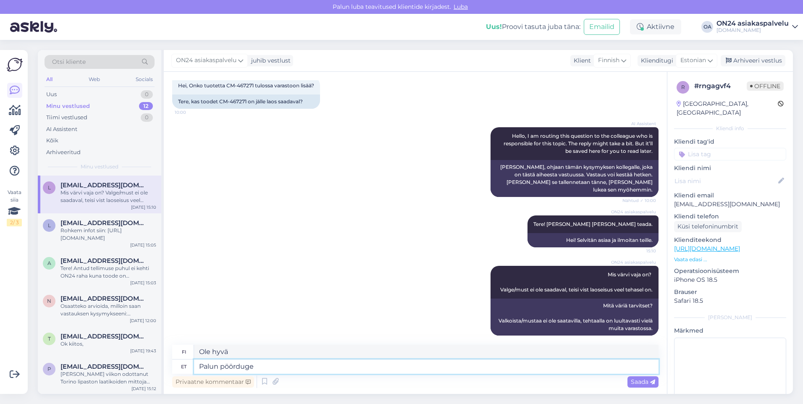
type textarea "Palun pöörduge"
type textarea "Ota yhteyttä"
type textarea "Palun pöörduge [DOMAIN_NAME]"
type textarea "Ota yhteyttä osoitteeseen [DOMAIN_NAME]"
type textarea "Palun pöörduge [DOMAIN_NAME] [PERSON_NAME], ku"
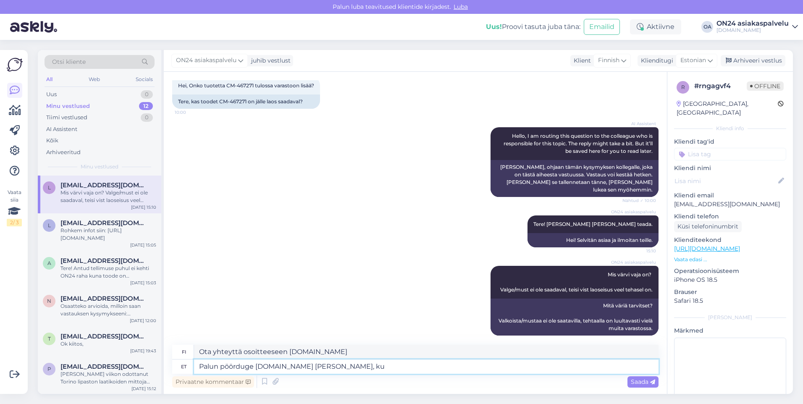
type textarea "Ota yhteyttä osoitteeseen [DOMAIN_NAME] ."
type textarea "Palun pöörduge [DOMAIN_NAME] [PERSON_NAME], kuna tell"
type textarea "Ota yhteyttä osoitteeseen [DOMAIN_NAME]"
type textarea "Palun pöörduge [DOMAIN_NAME] [PERSON_NAME], kuna tellimus on"
type textarea "Ota yhteyttä [DOMAIN_NAME] sivustoon tilauksen tekemiseksi"
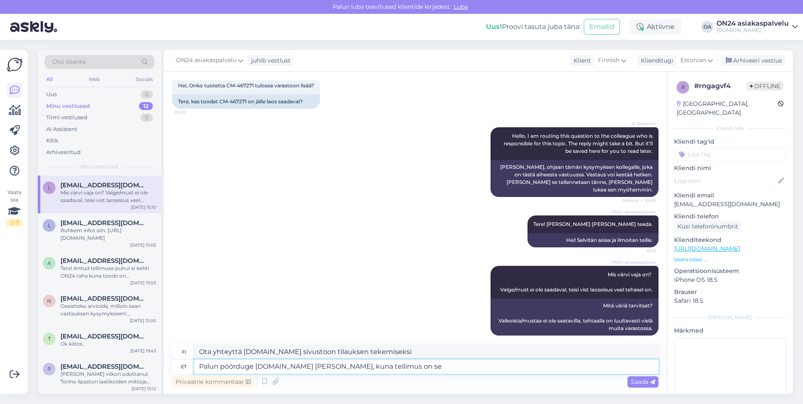
type textarea "Palun pöörduge [DOMAIN_NAME] [PERSON_NAME], kuna tellimus on sea"
type textarea "Ota yhteyttä [DOMAIN_NAME] tilauksen käsittelyä varten."
type textarea "Palun pöörduge [DOMAIN_NAME] [PERSON_NAME], kuna tellimus on seal te"
type textarea "Ota yhteyttä [DOMAIN_NAME] sillä tilaus on siellä."
type textarea "Palun pöörduge [DOMAIN_NAME] [PERSON_NAME], kuna tellimus on seal tehtud."
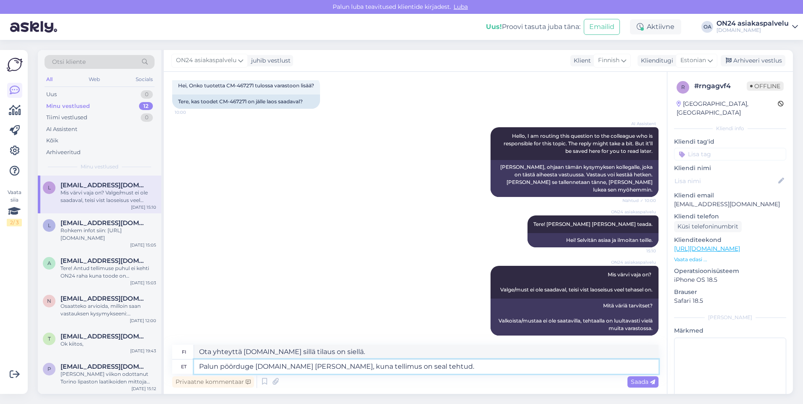
type textarea "Ota yhteyttä [DOMAIN_NAME] [PERSON_NAME] tilaus tehtiin siellä."
type textarea "Palun pöörduge [DOMAIN_NAME] [PERSON_NAME], kuna tellimus on seal tehtud."
click at [239, 355] on textarea "Ota yhteyttä [DOMAIN_NAME] [PERSON_NAME] tilaus tehtiin siellä." at bounding box center [426, 352] width 465 height 14
